Goal: Task Accomplishment & Management: Manage account settings

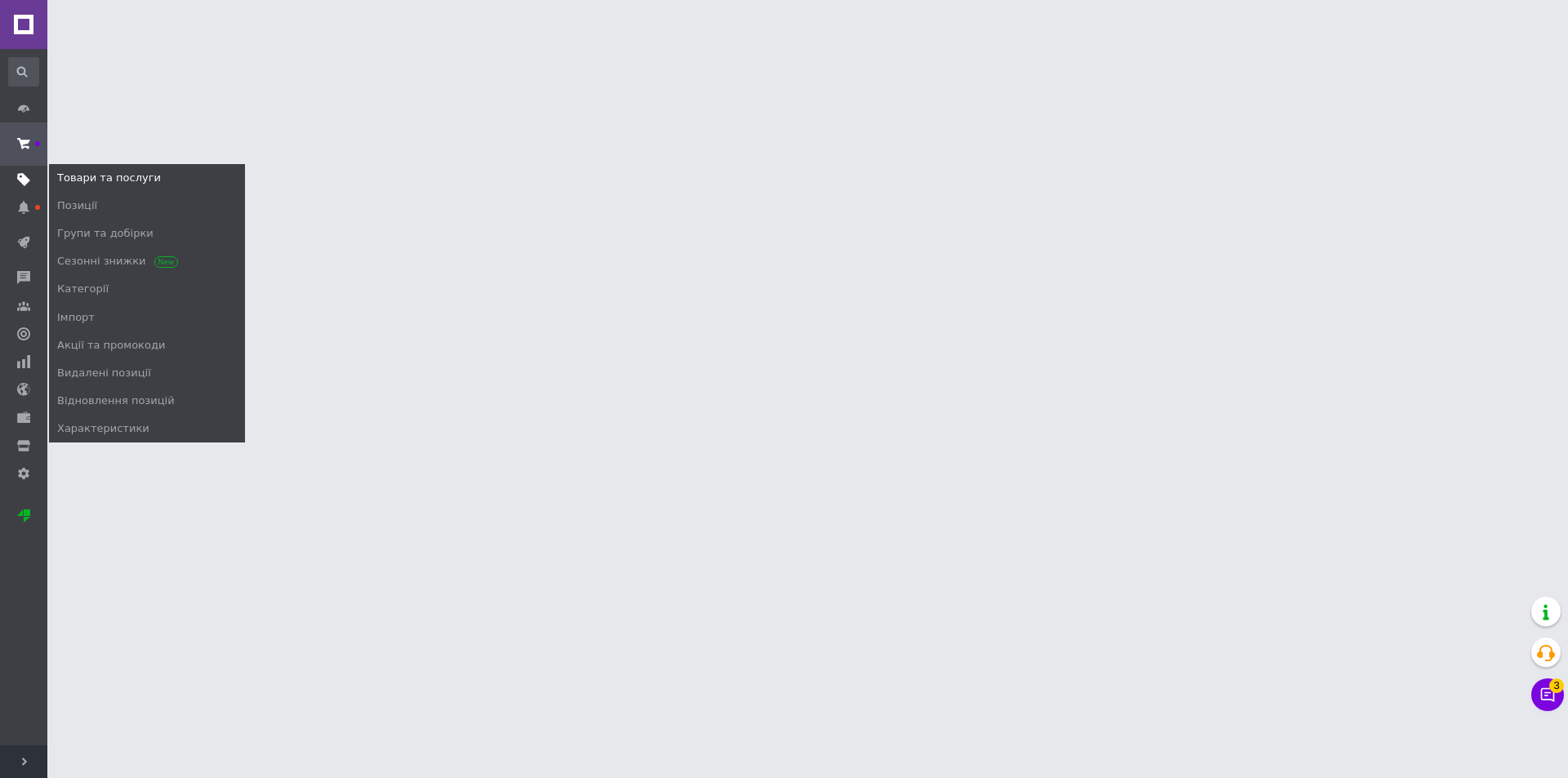
click at [27, 184] on icon at bounding box center [23, 179] width 13 height 13
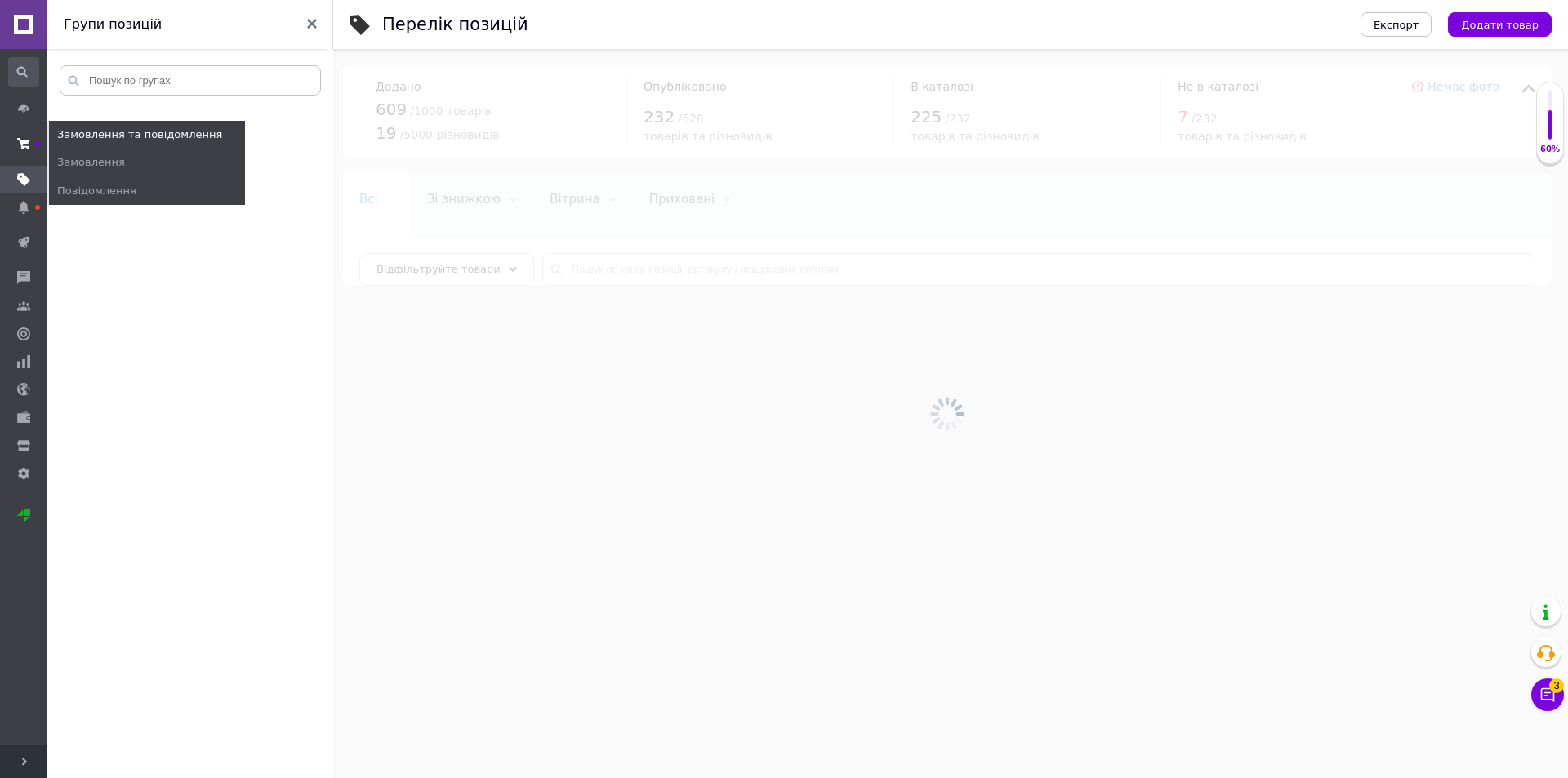
click at [13, 146] on span at bounding box center [23, 143] width 47 height 30
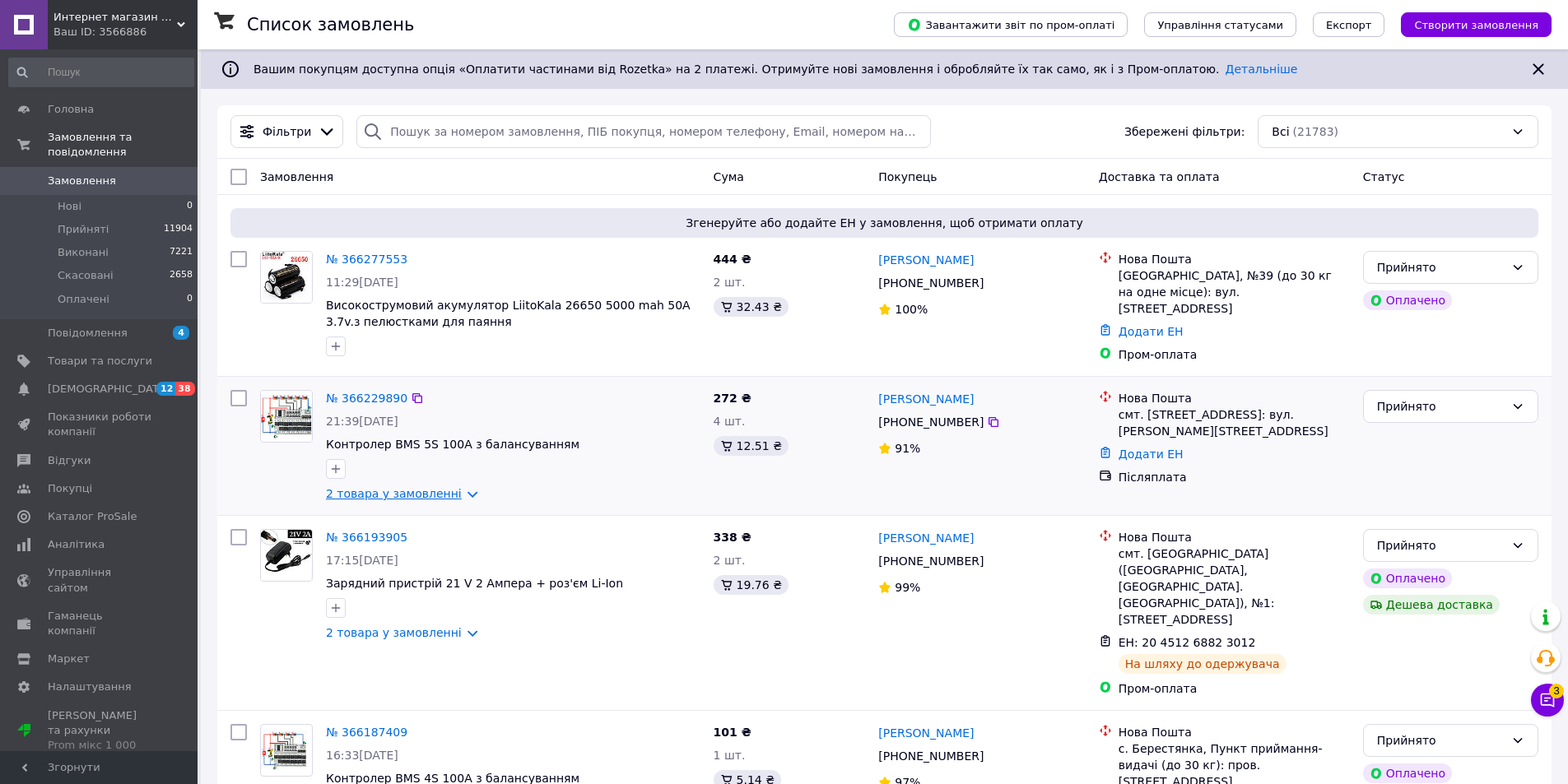
click at [392, 488] on link "2 товара у замовленні" at bounding box center [393, 493] width 136 height 14
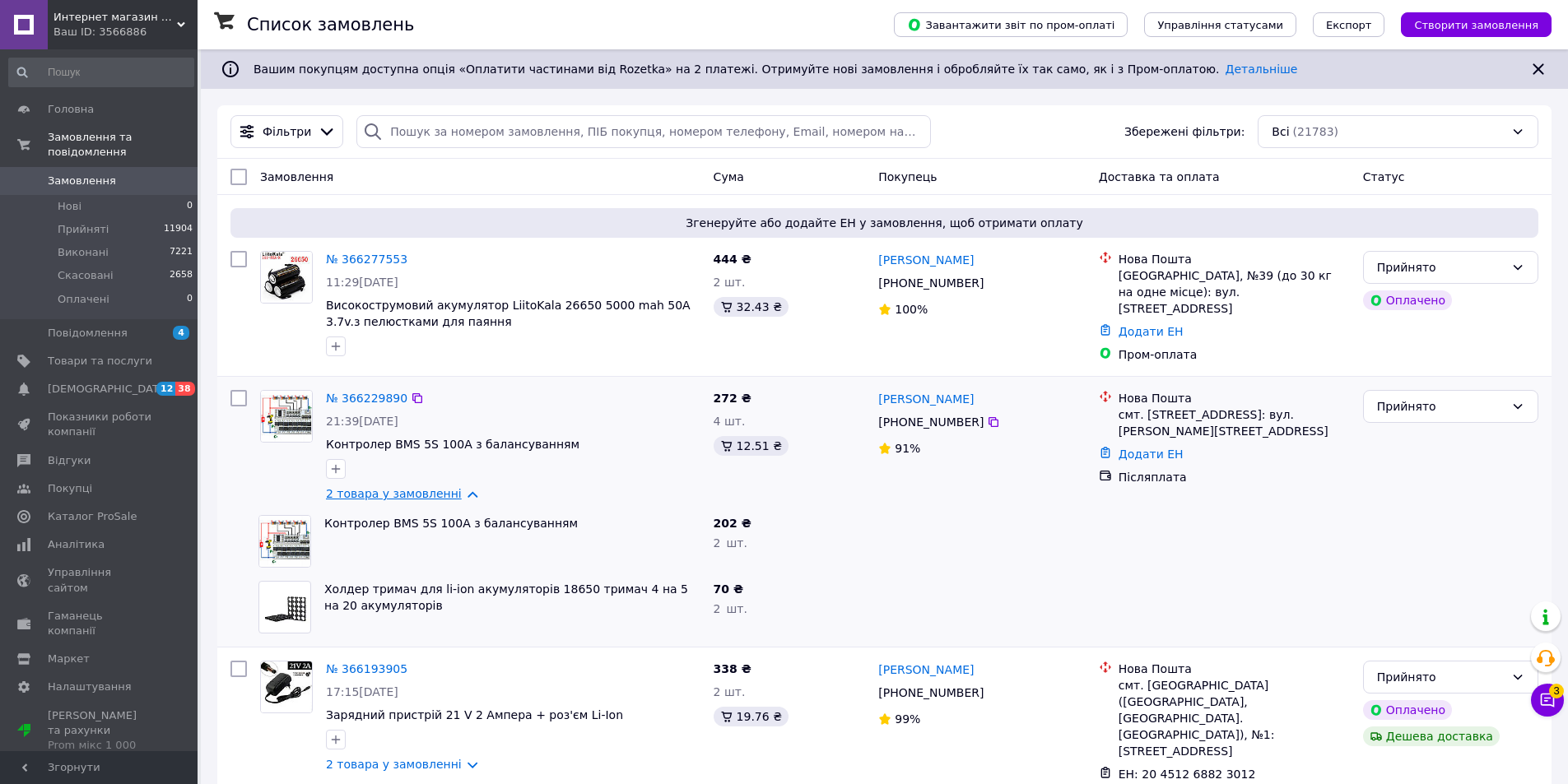
click at [392, 488] on link "2 товара у замовленні" at bounding box center [393, 493] width 136 height 14
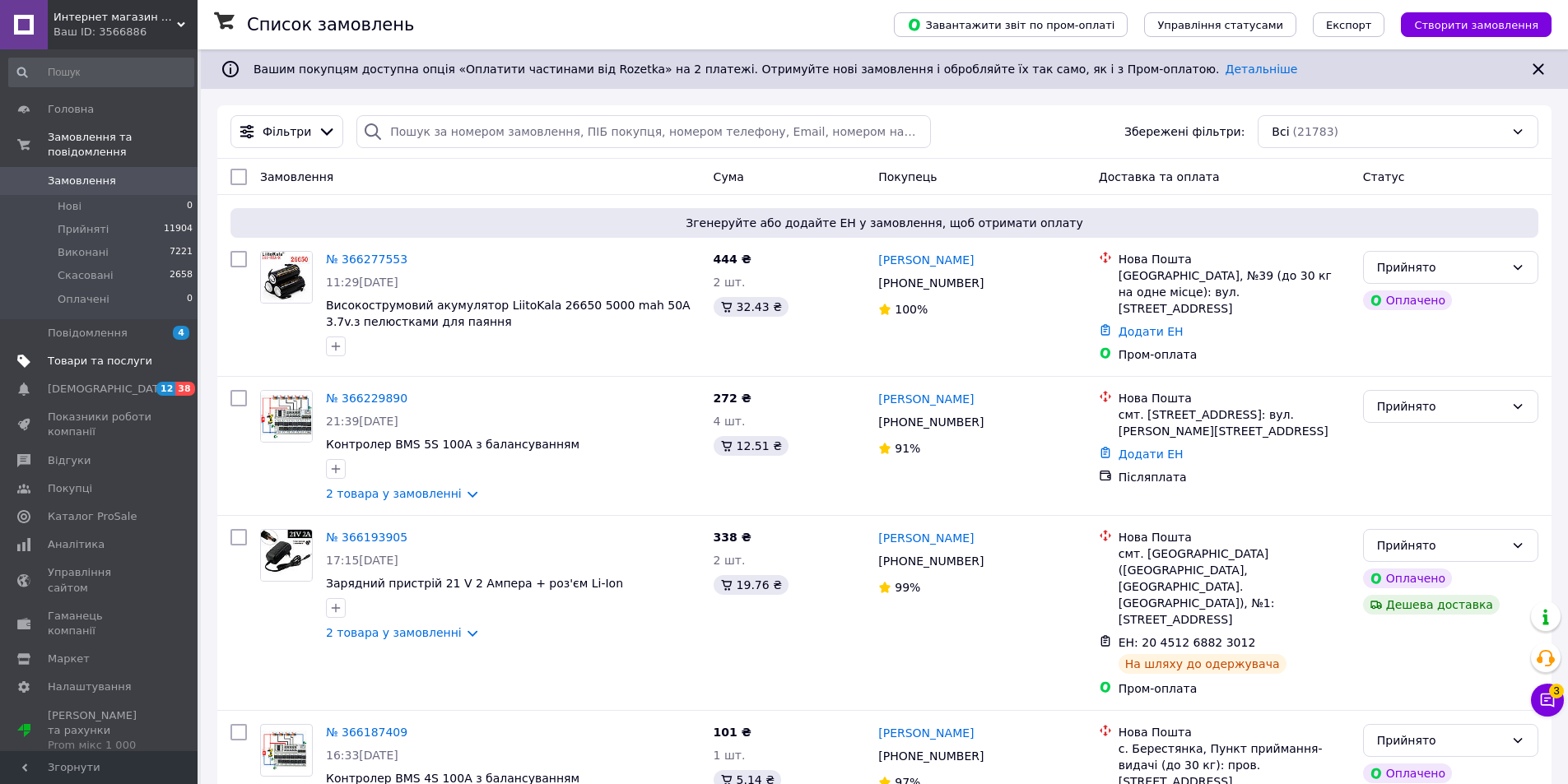
click at [119, 354] on span "Товари та послуги" at bounding box center [100, 361] width 105 height 14
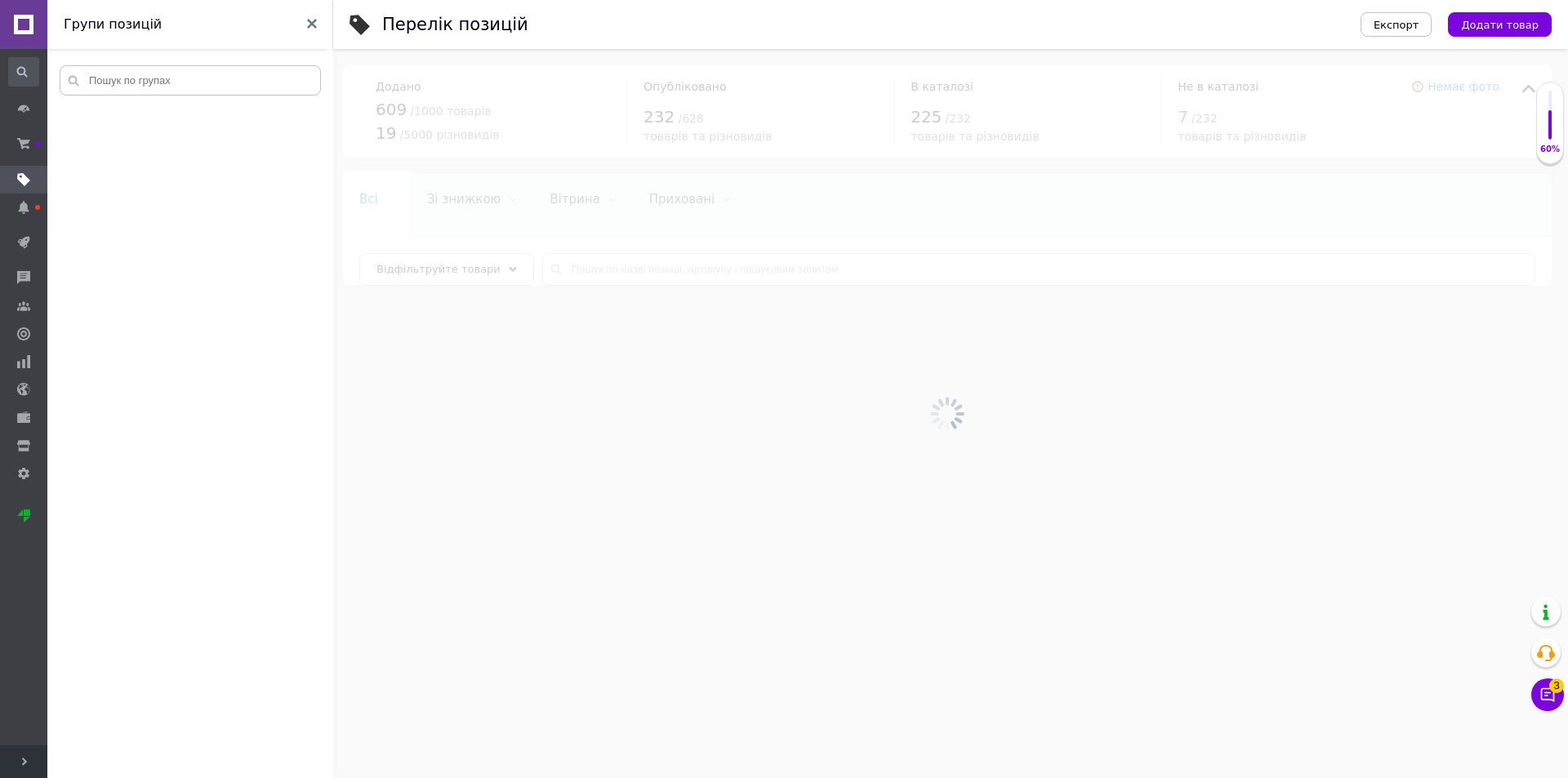
drag, startPoint x: 1305, startPoint y: 688, endPoint x: 1442, endPoint y: 744, distance: 148.0
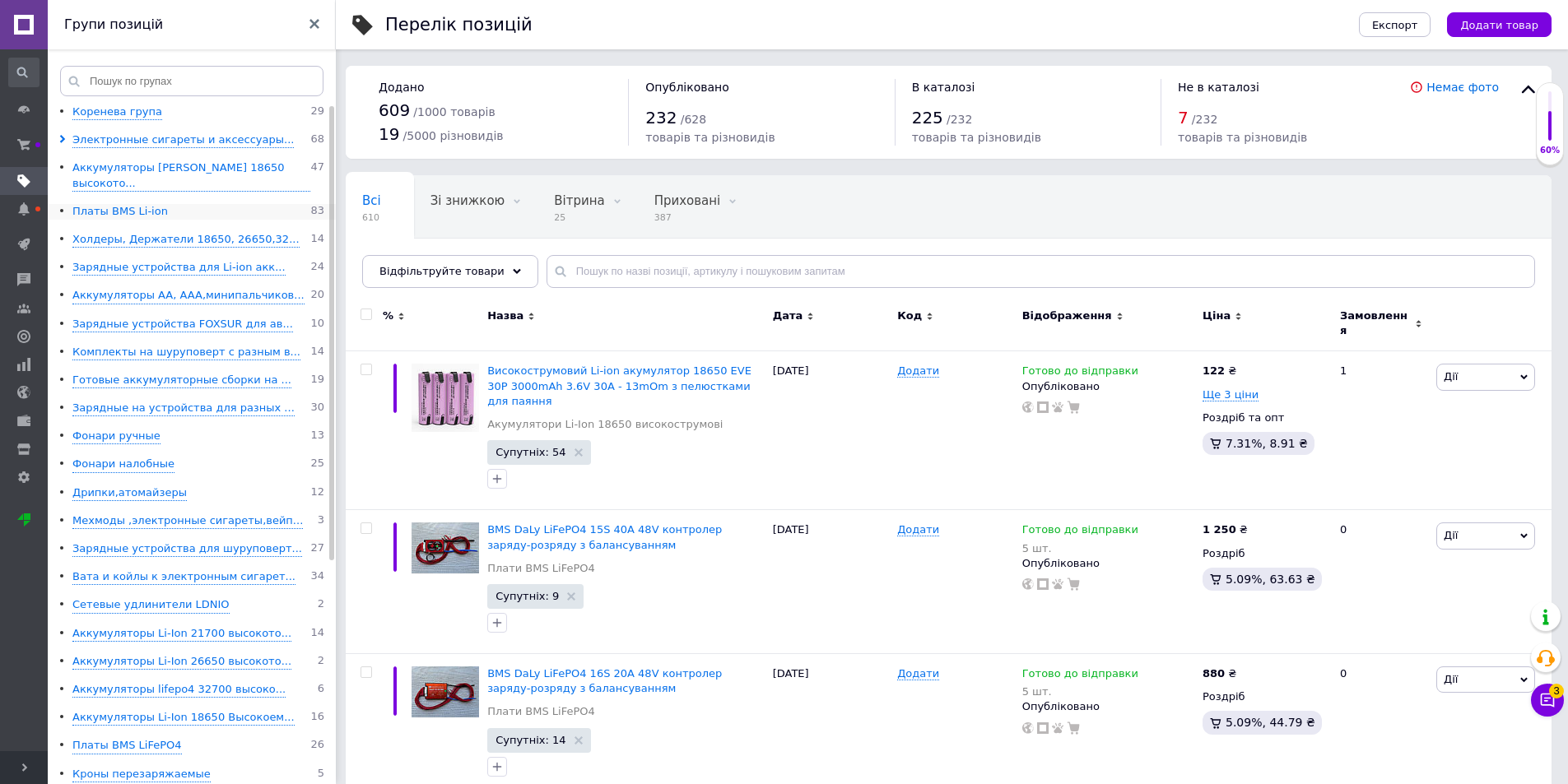
click at [139, 204] on div "Платы BMS Li-ion" at bounding box center [120, 211] width 96 height 15
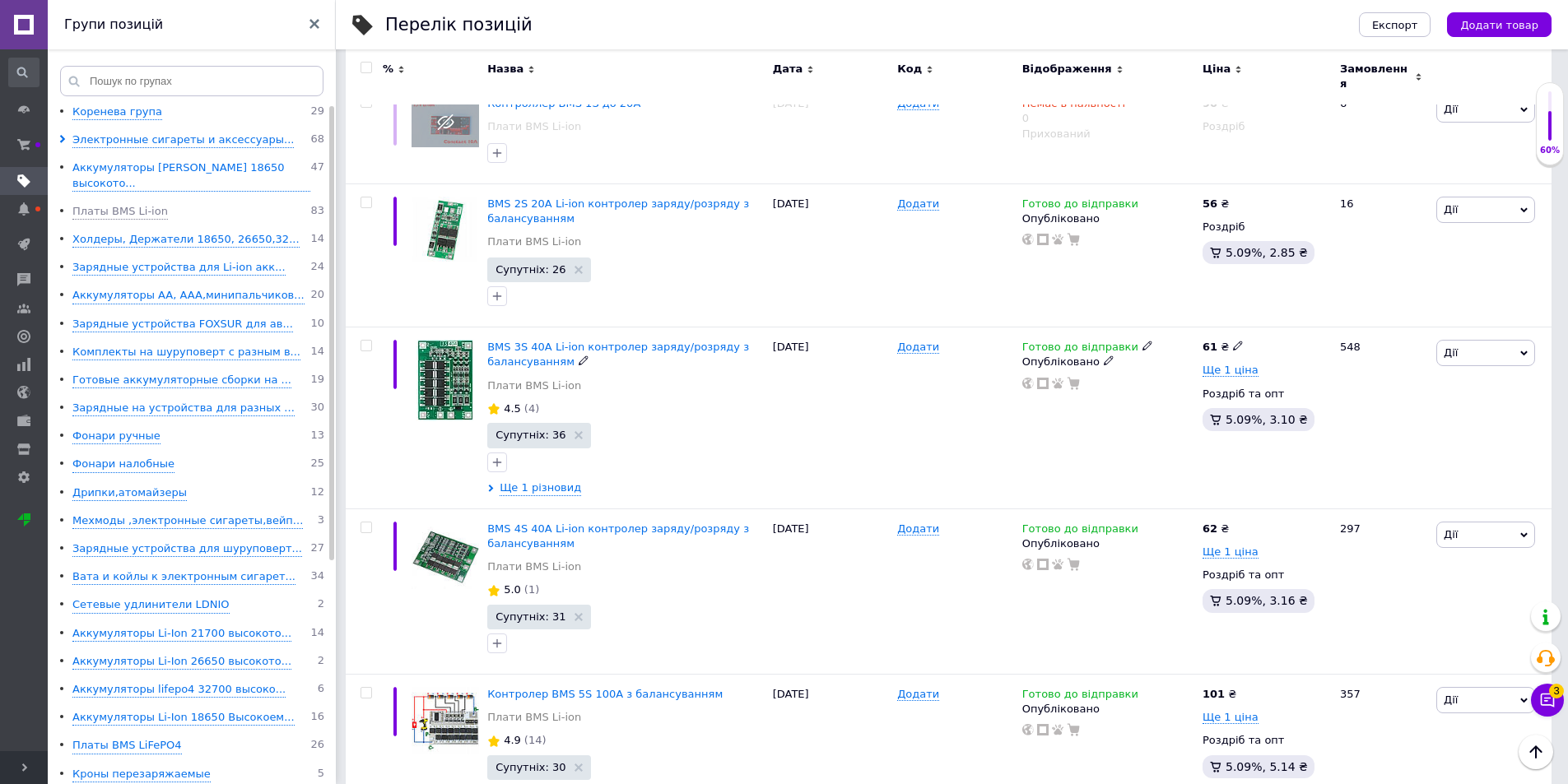
scroll to position [576, 0]
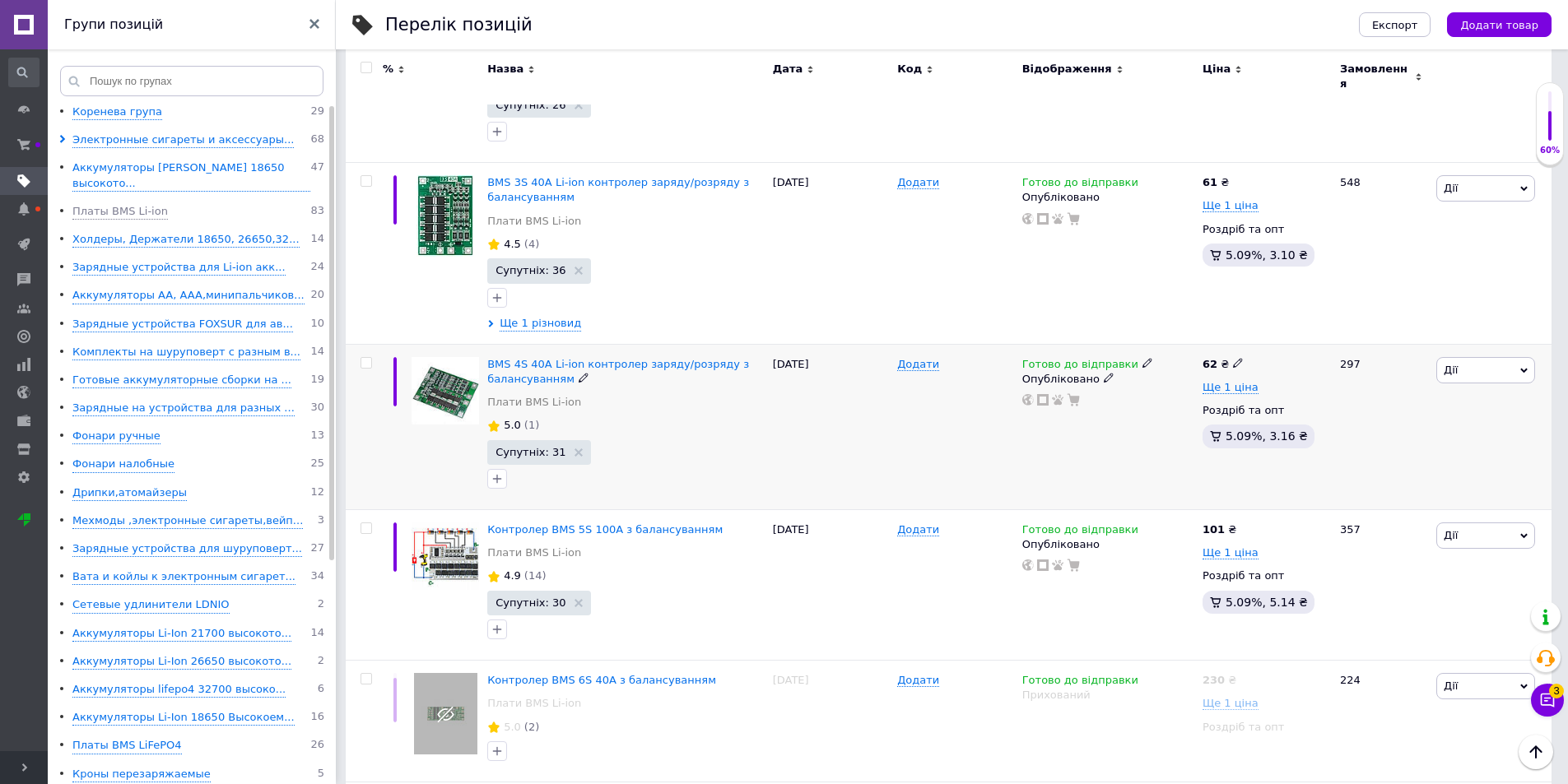
drag, startPoint x: 1099, startPoint y: 367, endPoint x: 1069, endPoint y: 399, distance: 43.9
click at [1104, 373] on icon at bounding box center [1109, 377] width 10 height 10
click at [1030, 400] on li "Прихований" at bounding box center [1104, 411] width 178 height 23
